Goal: Information Seeking & Learning: Learn about a topic

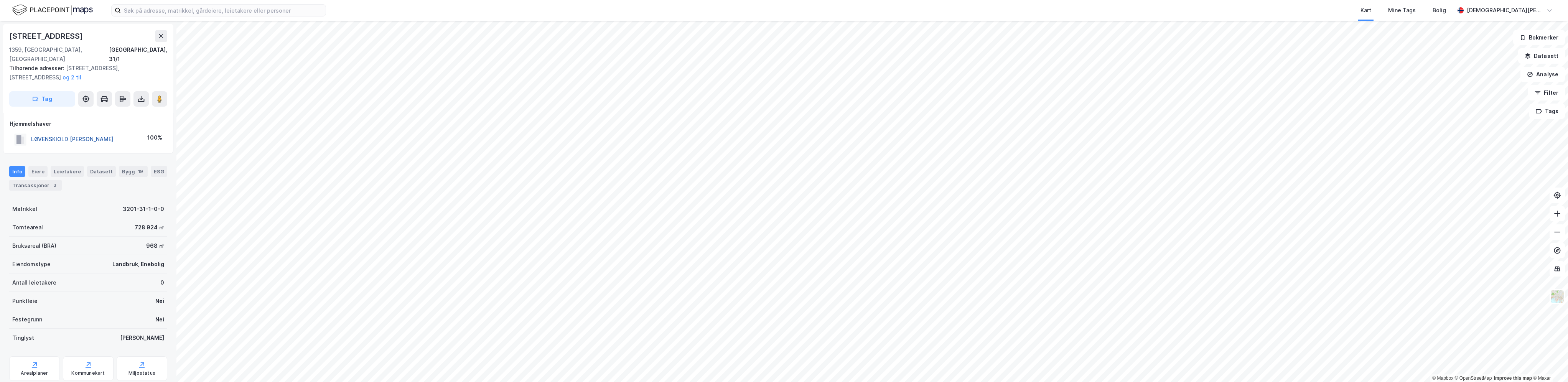
click at [0, 0] on button "LØVENSKIOLD [PERSON_NAME]" at bounding box center [0, 0] width 0 height 0
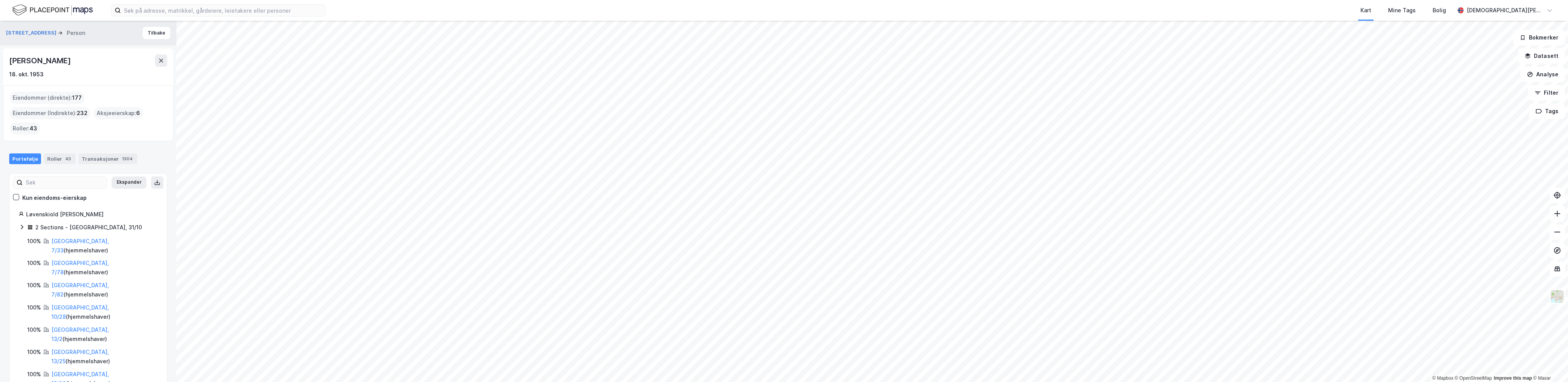
click at [581, 381] on html "Kart Mine Tags Bolig [PERSON_NAME] © Mapbox © OpenStreetMap Improve this map © …" at bounding box center [784, 191] width 1568 height 382
click at [151, 32] on button "Tilbake" at bounding box center [156, 33] width 27 height 12
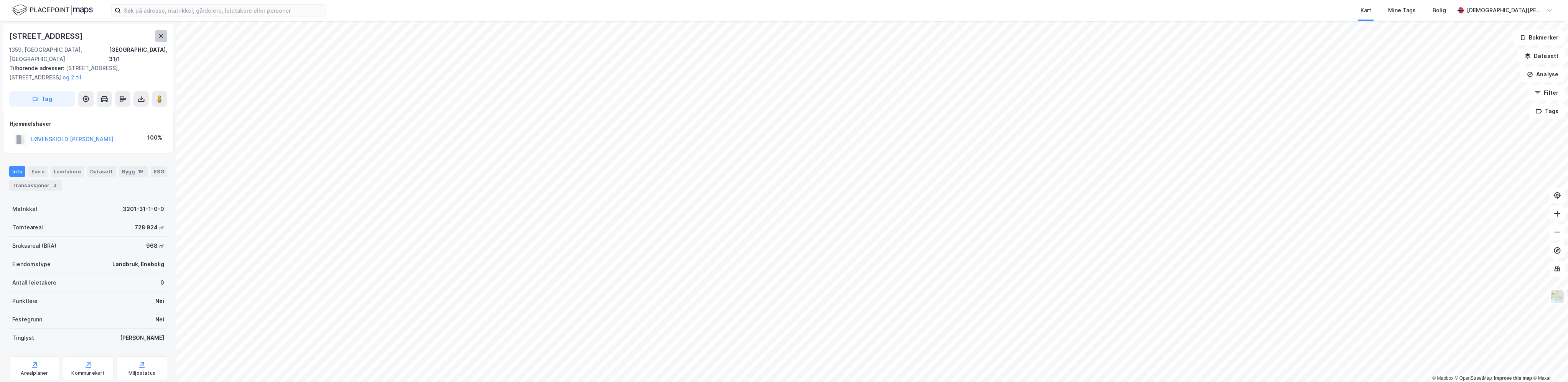
click at [163, 35] on icon at bounding box center [161, 36] width 6 height 6
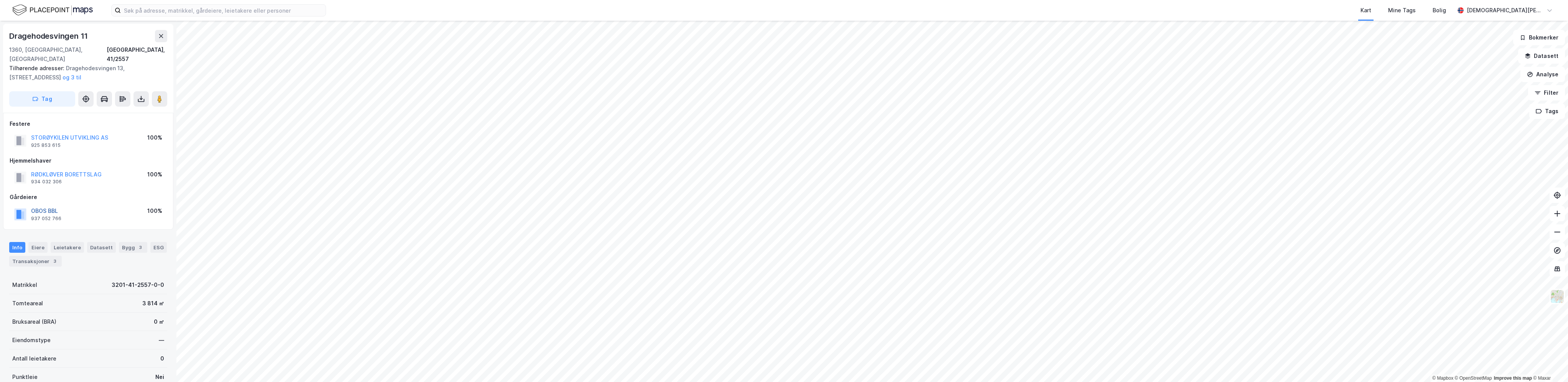
click at [0, 0] on button "OBOS BBL" at bounding box center [0, 0] width 0 height 0
click at [39, 223] on div "Eiere" at bounding box center [38, 229] width 19 height 11
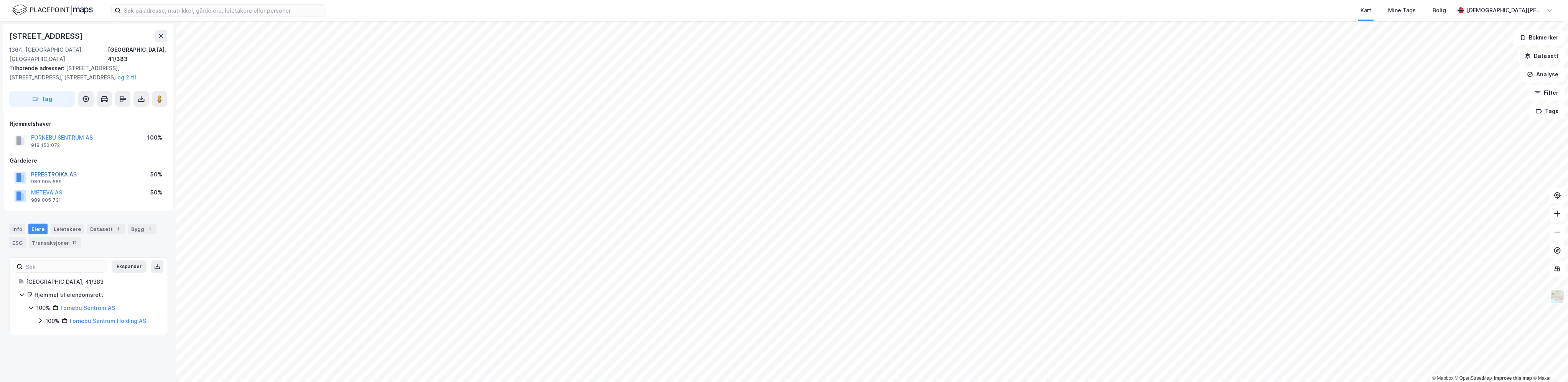
click at [0, 0] on button "PERESTROIKA AS" at bounding box center [0, 0] width 0 height 0
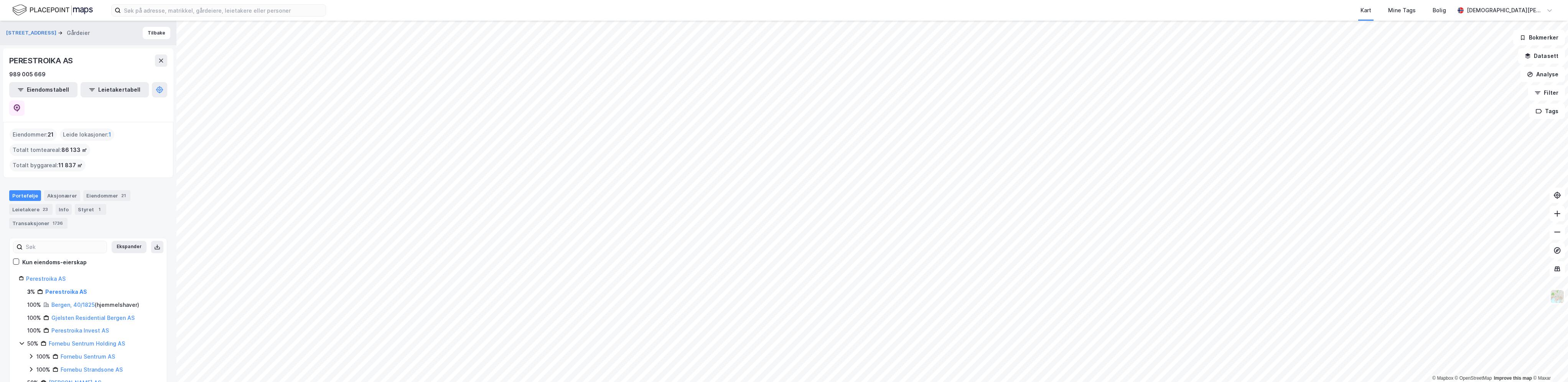
drag, startPoint x: 119, startPoint y: 237, endPoint x: 102, endPoint y: 192, distance: 48.1
